Goal: Task Accomplishment & Management: Find specific page/section

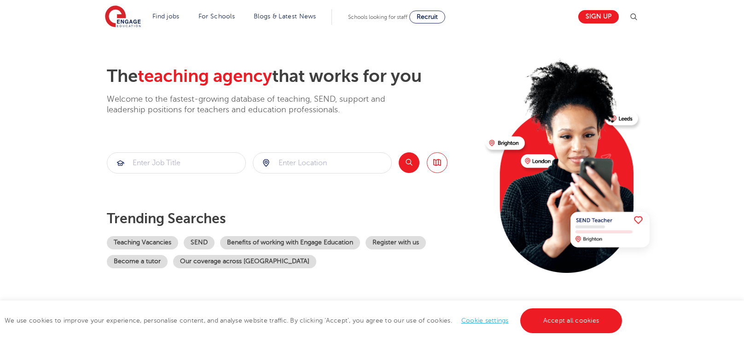
scroll to position [27, 0]
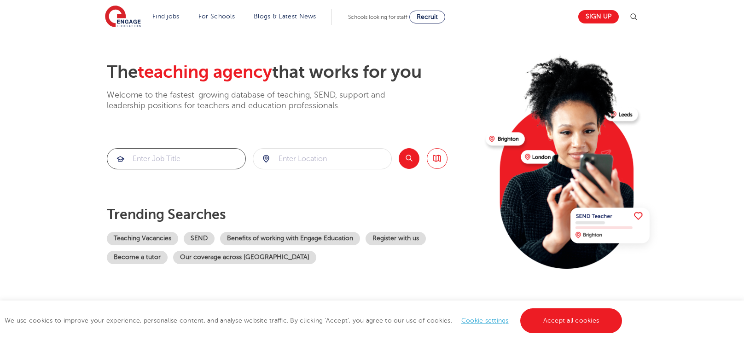
click at [179, 157] on input "search" at bounding box center [176, 159] width 138 height 20
type input "teacher assistant"
click at [328, 156] on input "search" at bounding box center [322, 159] width 138 height 20
click at [404, 166] on button "Search" at bounding box center [409, 158] width 21 height 21
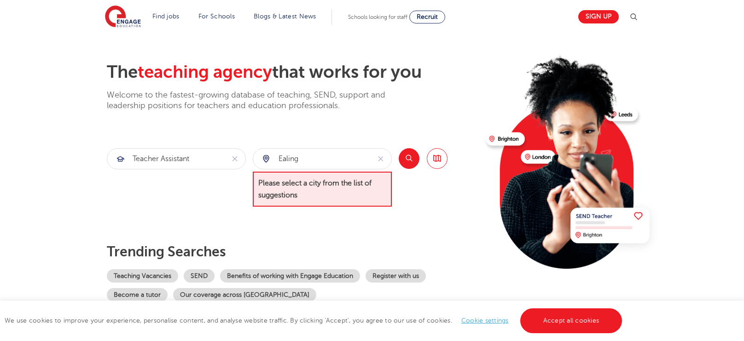
click at [408, 152] on button "Search" at bounding box center [409, 158] width 21 height 21
click at [335, 154] on input "ealing" at bounding box center [311, 159] width 117 height 20
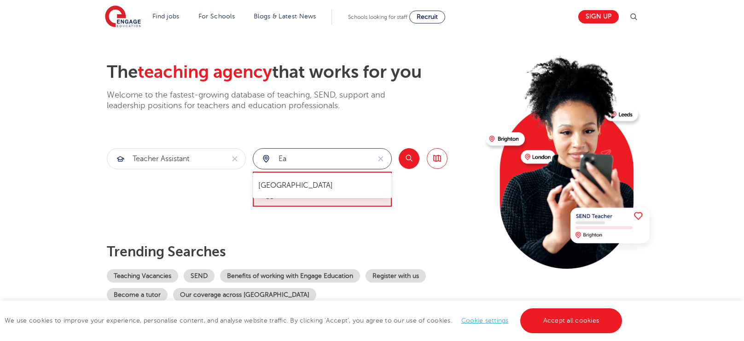
type input "e"
type input "s"
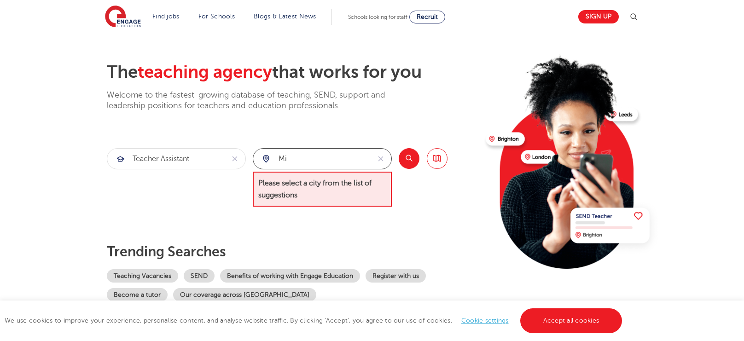
type input "m"
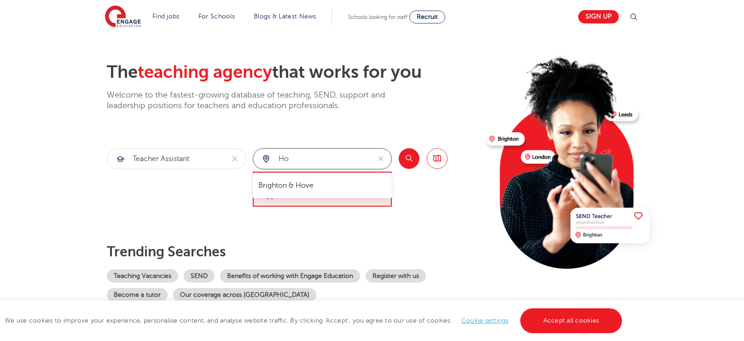
type input "h"
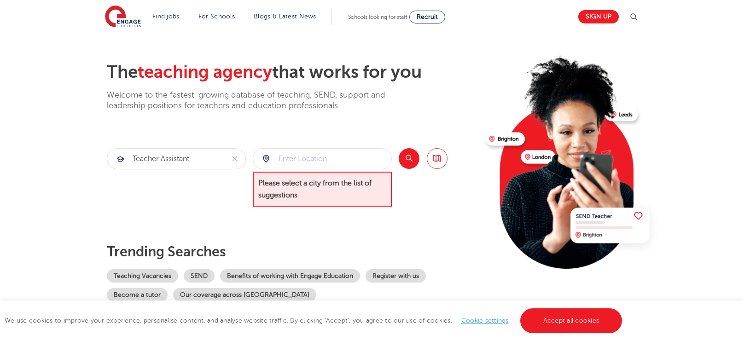
click at [269, 158] on div at bounding box center [322, 159] width 138 height 20
click at [264, 158] on div at bounding box center [322, 159] width 138 height 20
click at [267, 164] on div at bounding box center [322, 159] width 138 height 20
click at [330, 159] on input "search" at bounding box center [322, 159] width 138 height 20
click at [350, 194] on span "Please select a city from the list of suggestions" at bounding box center [322, 189] width 139 height 35
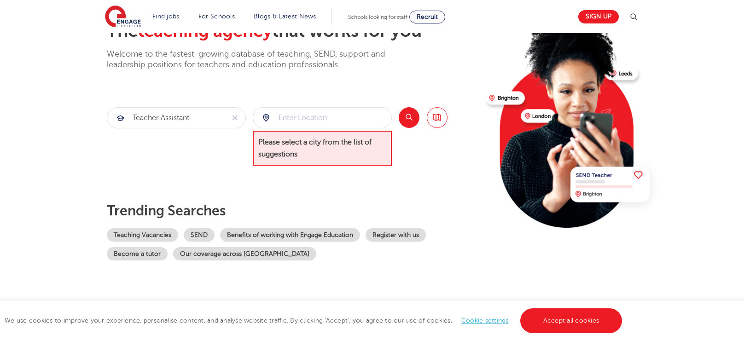
scroll to position [0, 0]
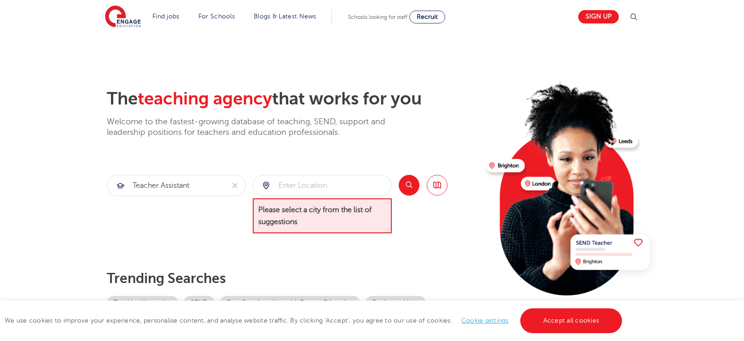
click at [410, 182] on button "Search" at bounding box center [409, 185] width 21 height 21
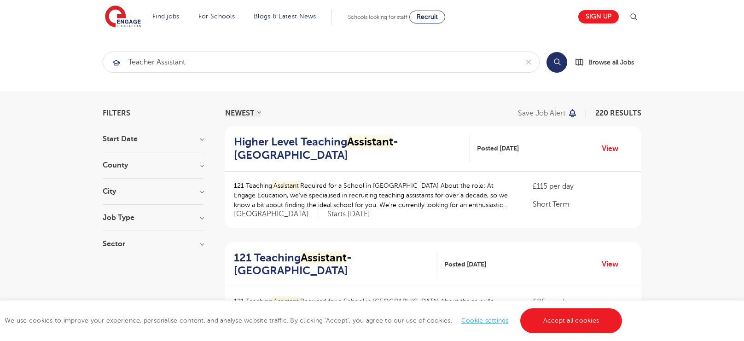
click at [192, 164] on h3 "County" at bounding box center [153, 165] width 101 height 7
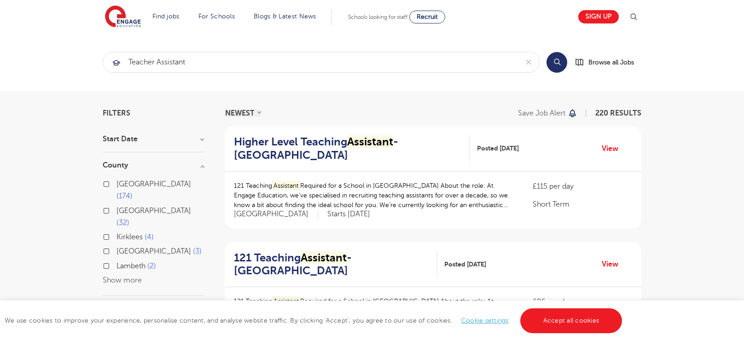
click at [129, 276] on button "Show more" at bounding box center [122, 280] width 39 height 8
click at [144, 189] on label "London 174" at bounding box center [161, 190] width 88 height 24
click at [123, 186] on input "London 174" at bounding box center [120, 183] width 6 height 6
checkbox input "true"
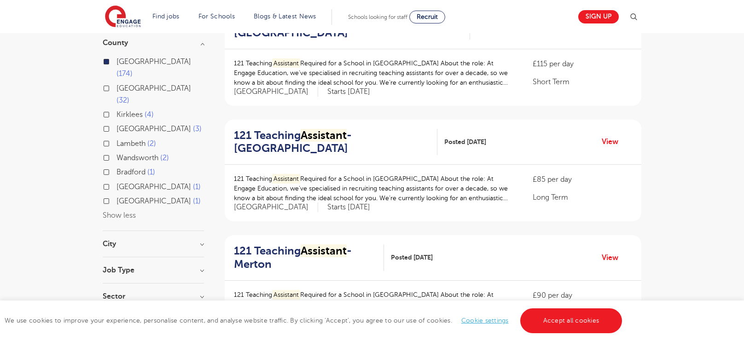
scroll to position [123, 0]
click at [201, 240] on h3 "City" at bounding box center [153, 243] width 101 height 7
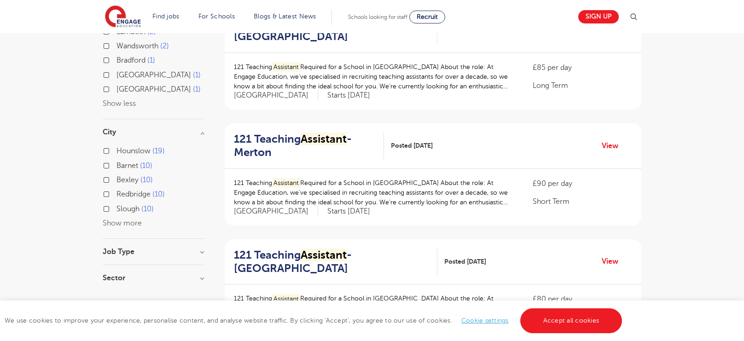
scroll to position [234, 0]
click at [152, 146] on label "Hounslow 19" at bounding box center [141, 152] width 48 height 12
click at [123, 148] on input "Hounslow 19" at bounding box center [120, 151] width 6 height 6
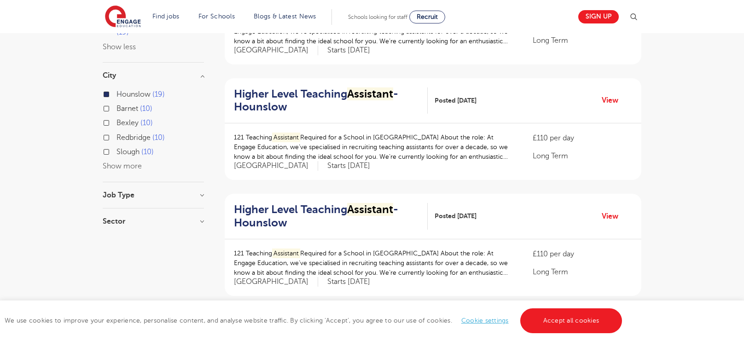
scroll to position [164, 0]
click at [121, 165] on div "City Hounslow 19 Barnet 10 Bexley 10 Redbridge 10 Slough 10 Show more" at bounding box center [153, 127] width 101 height 111
click at [130, 162] on button "Show more" at bounding box center [122, 166] width 39 height 8
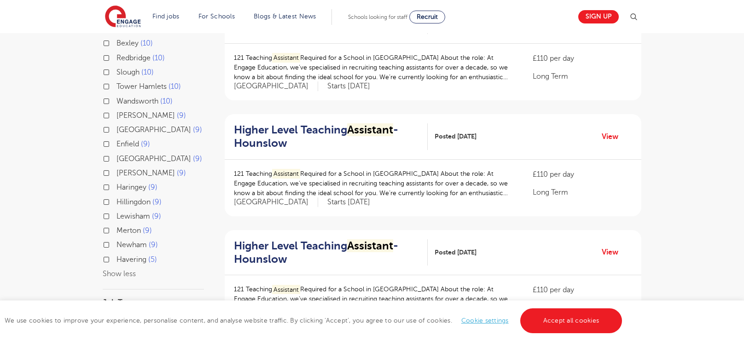
scroll to position [244, 0]
click at [140, 198] on span "Hillingdon" at bounding box center [134, 202] width 34 height 8
click at [123, 198] on input "Hillingdon 9" at bounding box center [120, 201] width 6 height 6
checkbox input "true"
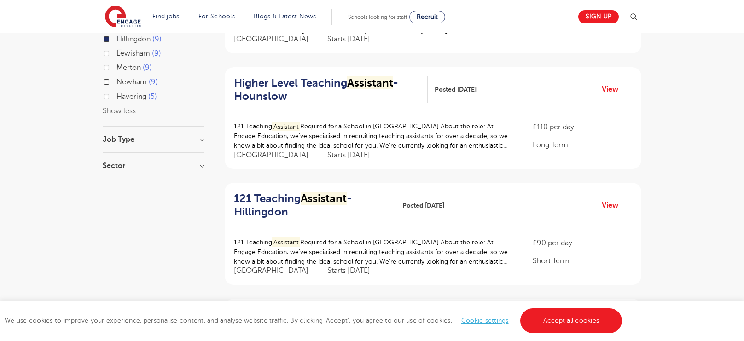
scroll to position [394, 0]
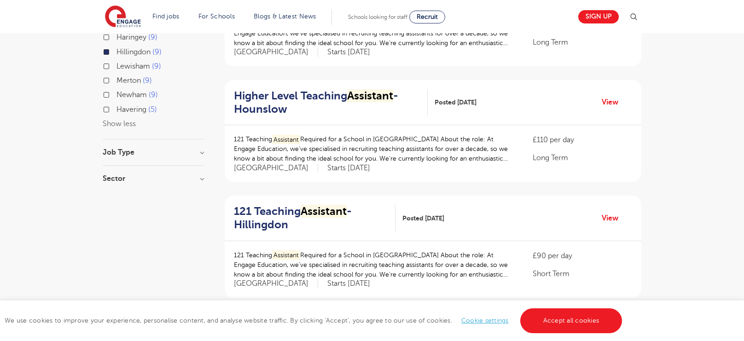
click at [202, 149] on h3 "Job Type" at bounding box center [153, 152] width 101 height 7
click at [195, 149] on h3 "Job Type" at bounding box center [153, 152] width 101 height 7
click at [192, 175] on h3 "Sector" at bounding box center [153, 178] width 101 height 7
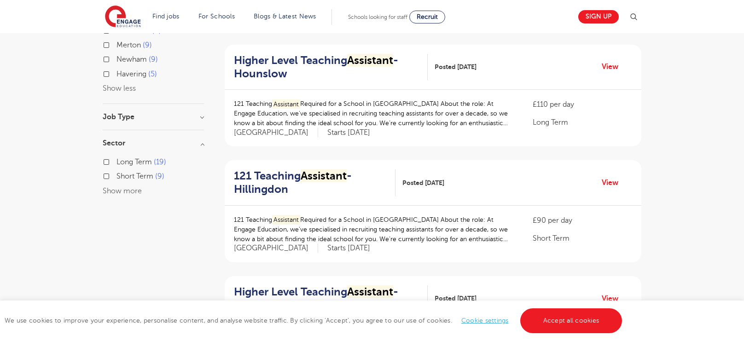
scroll to position [430, 0]
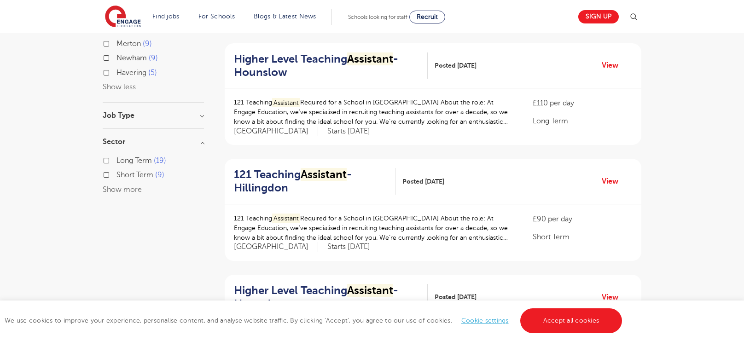
click at [352, 262] on ol "121 Teaching Assistant - Hillingdon Posted 25/08/25 View 121 Teaching Assistant…" at bounding box center [433, 268] width 417 height 1145
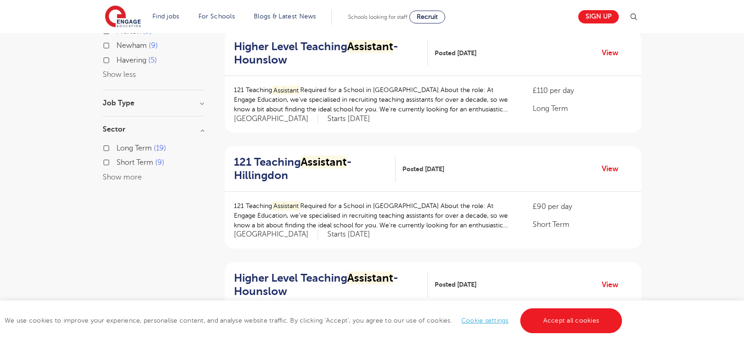
scroll to position [445, 0]
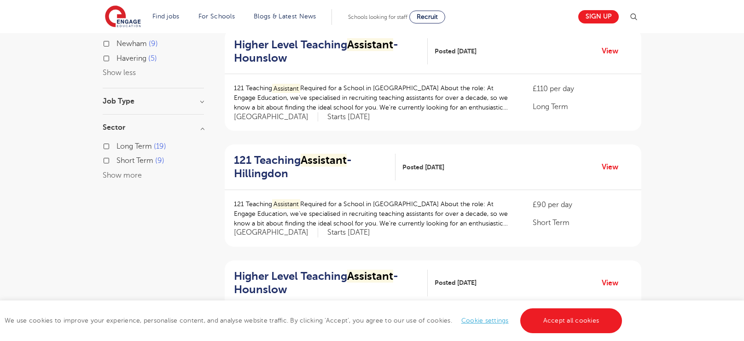
click at [340, 164] on mark "Assistant" at bounding box center [324, 160] width 46 height 13
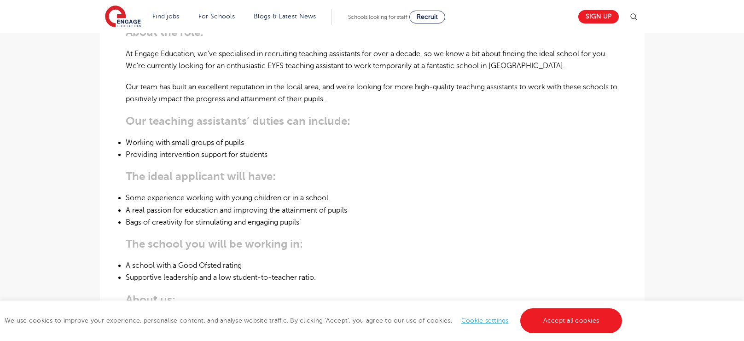
scroll to position [314, 0]
click at [712, 126] on main "Search Browse all Jobs 121 Teaching Assistant – [GEOGRAPHIC_DATA] Posted [DATE]…" at bounding box center [372, 243] width 744 height 1115
